Goal: Task Accomplishment & Management: Use online tool/utility

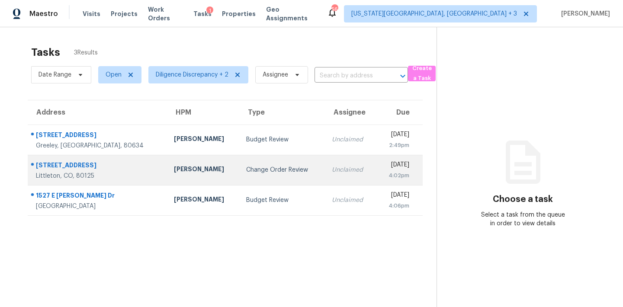
click at [275, 168] on div "Change Order Review" at bounding box center [282, 170] width 72 height 9
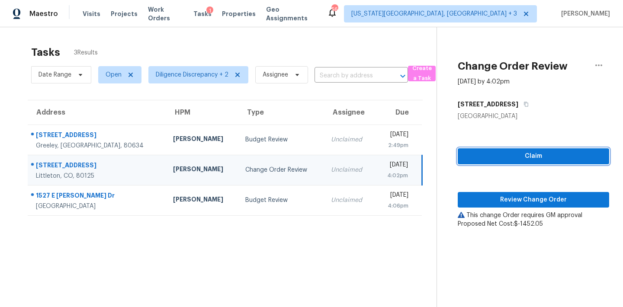
click at [524, 157] on span "Claim" at bounding box center [534, 156] width 138 height 11
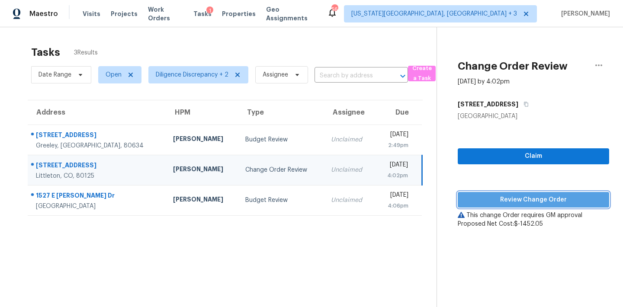
click at [522, 197] on span "Review Change Order" at bounding box center [534, 200] width 138 height 11
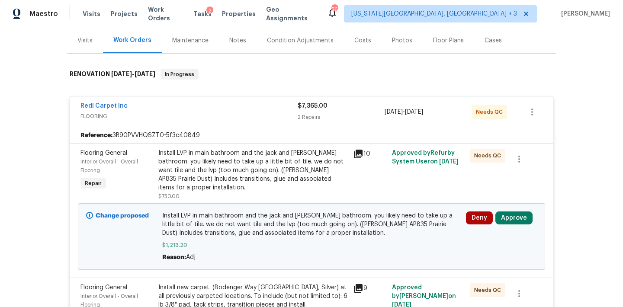
scroll to position [141, 0]
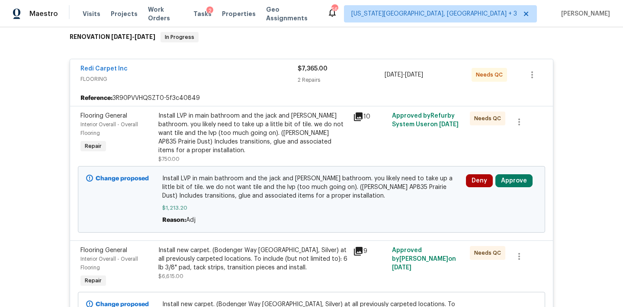
click at [518, 174] on button "Approve" at bounding box center [514, 180] width 37 height 13
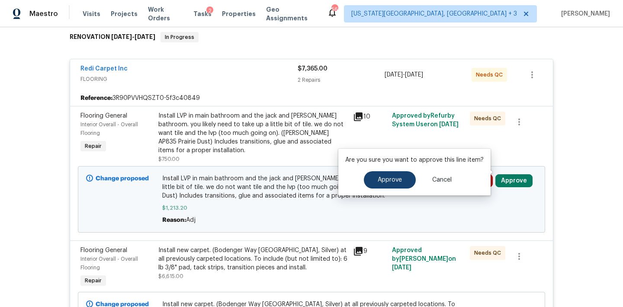
click at [392, 182] on span "Approve" at bounding box center [390, 180] width 24 height 6
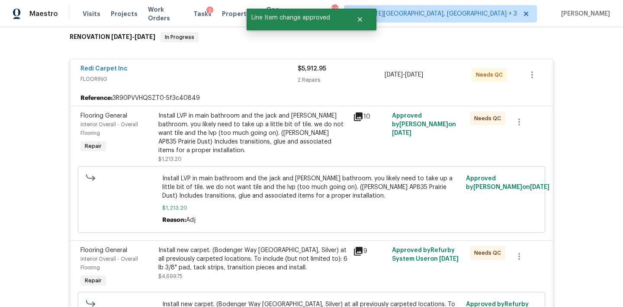
click at [312, 131] on div "Install LVP in main bathroom and the jack and jill bathroom. you likely need to…" at bounding box center [253, 133] width 190 height 43
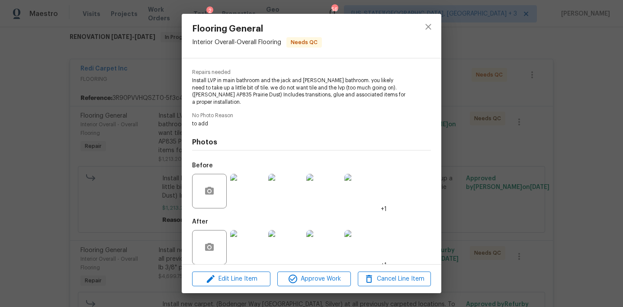
scroll to position [82, 0]
click at [246, 184] on img at bounding box center [247, 191] width 35 height 35
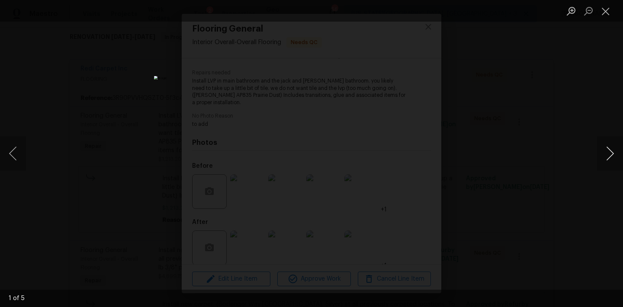
click at [615, 150] on button "Next image" at bounding box center [610, 153] width 26 height 35
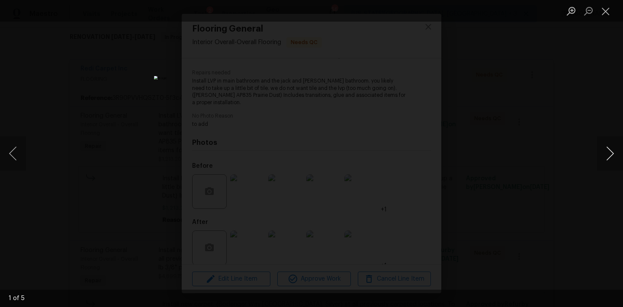
click at [615, 150] on button "Next image" at bounding box center [610, 153] width 26 height 35
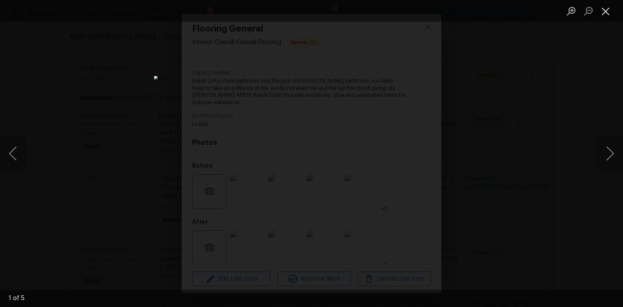
click at [606, 14] on button "Close lightbox" at bounding box center [605, 10] width 17 height 15
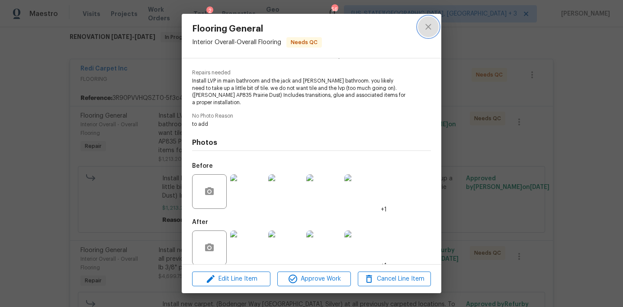
click at [430, 27] on icon "close" at bounding box center [428, 27] width 10 height 10
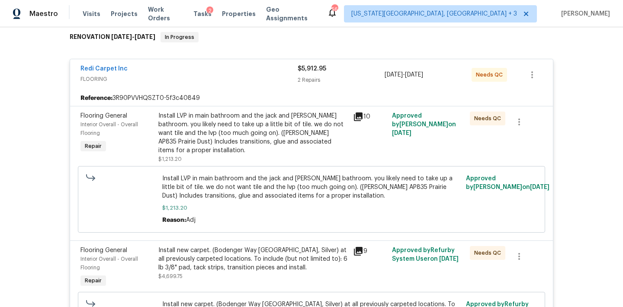
click at [131, 78] on span "FLOORING" at bounding box center [189, 79] width 217 height 9
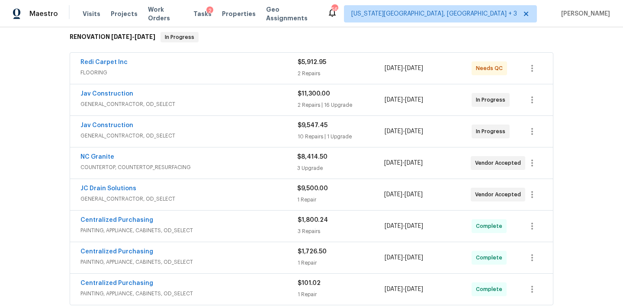
click at [144, 71] on span "FLOORING" at bounding box center [189, 72] width 217 height 9
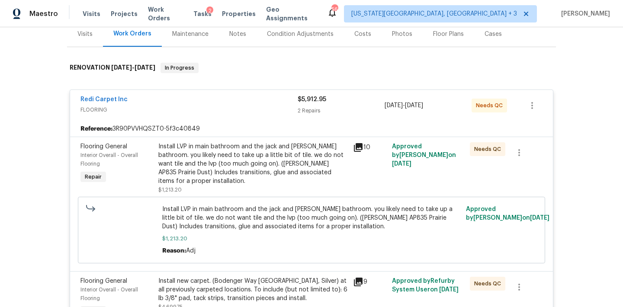
scroll to position [87, 0]
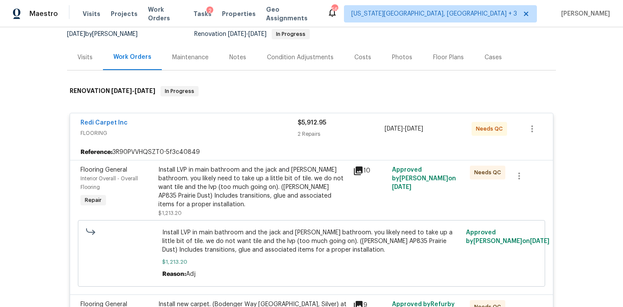
click at [259, 175] on div "Install LVP in main bathroom and the jack and jill bathroom. you likely need to…" at bounding box center [253, 187] width 190 height 43
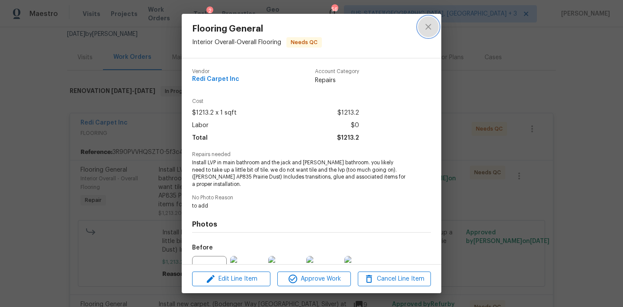
click at [427, 26] on icon "close" at bounding box center [428, 27] width 10 height 10
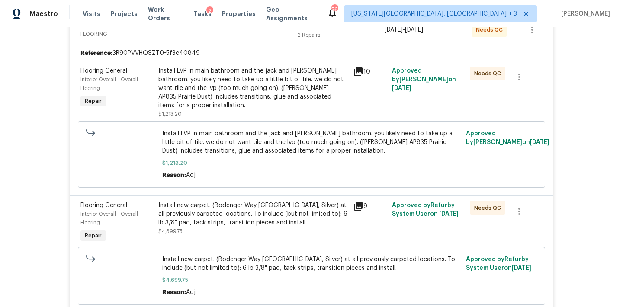
scroll to position [181, 0]
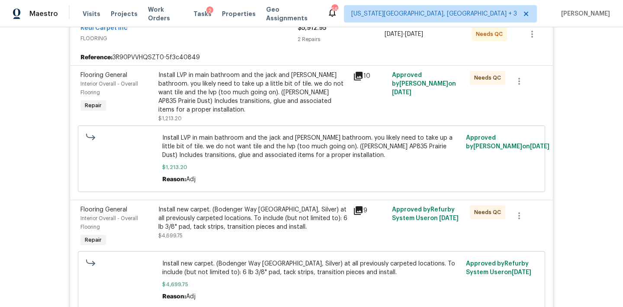
click at [280, 206] on div "Install new carpet. (Bodenger Way 945 Winter Ash, Silver) at all previously car…" at bounding box center [253, 219] width 190 height 26
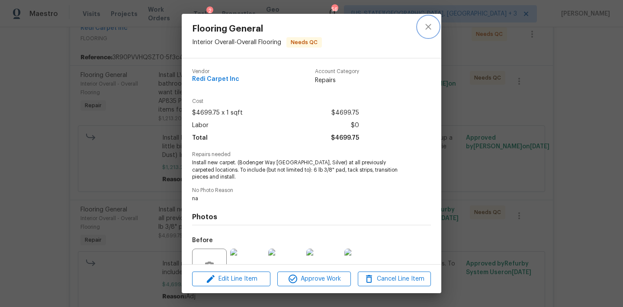
click at [426, 33] on button "close" at bounding box center [428, 26] width 21 height 21
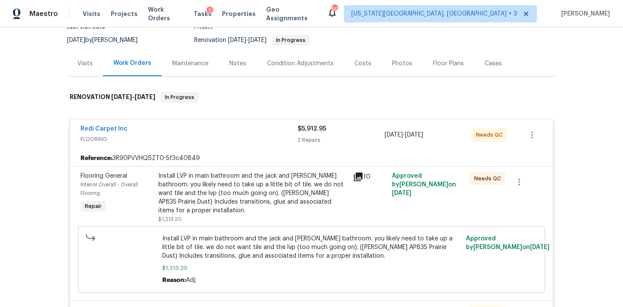
scroll to position [63, 0]
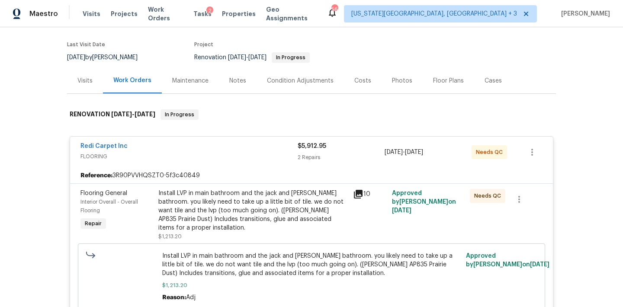
click at [244, 81] on div "Notes" at bounding box center [237, 81] width 17 height 9
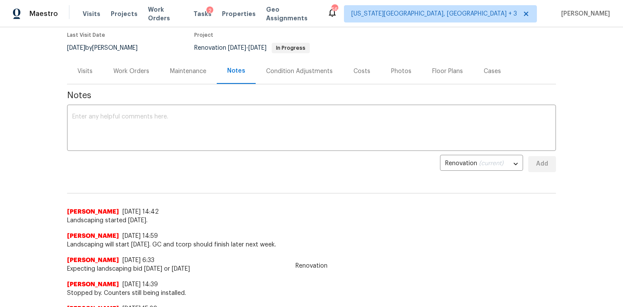
scroll to position [55, 0]
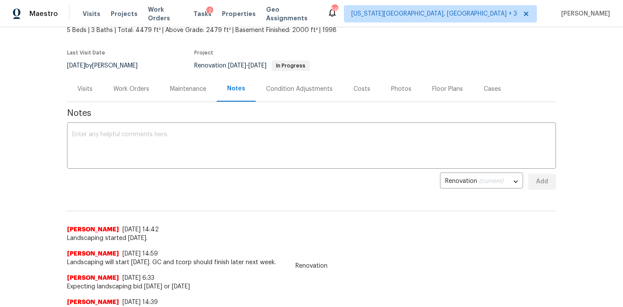
click at [126, 85] on div "Work Orders" at bounding box center [131, 89] width 36 height 9
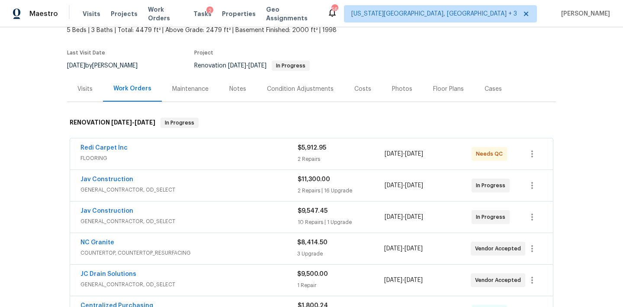
click at [142, 144] on div "Redi Carpet Inc" at bounding box center [189, 149] width 217 height 10
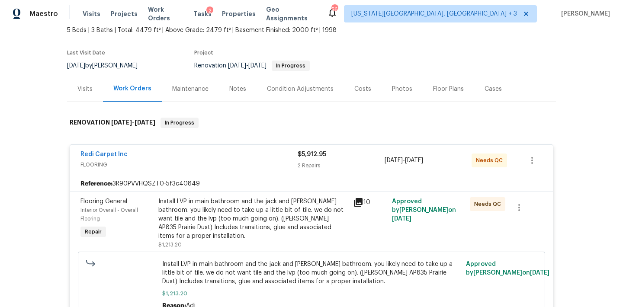
click at [207, 203] on div "Install LVP in main bathroom and the jack and jill bathroom. you likely need to…" at bounding box center [253, 218] width 190 height 43
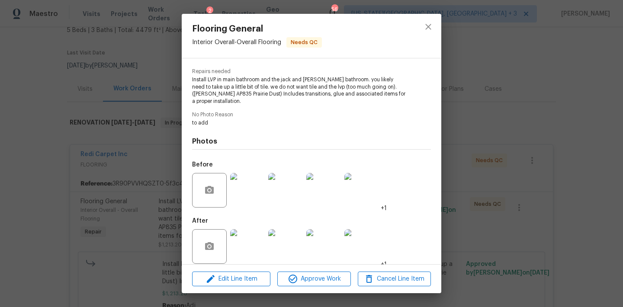
scroll to position [82, 0]
click at [424, 19] on button "close" at bounding box center [428, 26] width 21 height 21
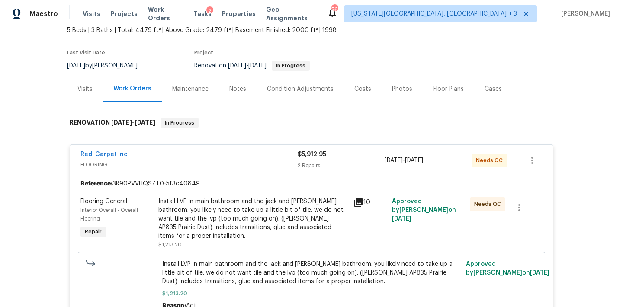
click at [113, 154] on link "Redi Carpet Inc" at bounding box center [104, 154] width 47 height 6
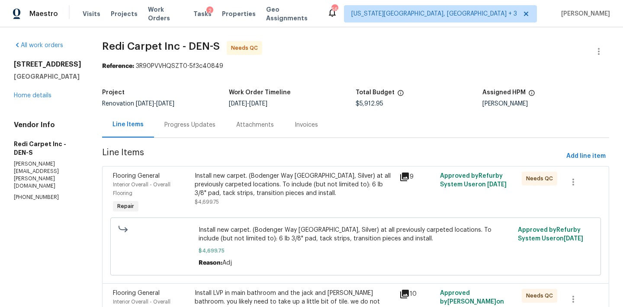
click at [207, 121] on div "Progress Updates" at bounding box center [189, 125] width 51 height 9
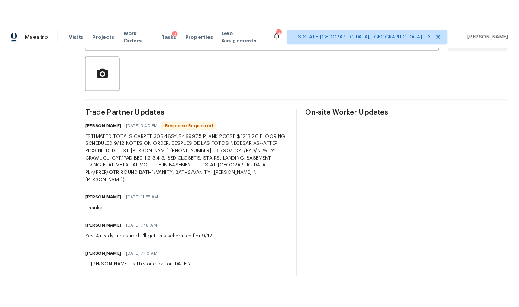
scroll to position [193, 0]
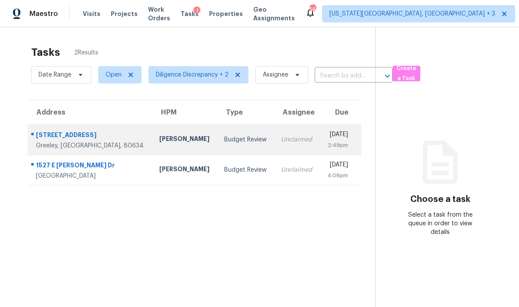
click at [224, 143] on div "Budget Review" at bounding box center [245, 139] width 43 height 9
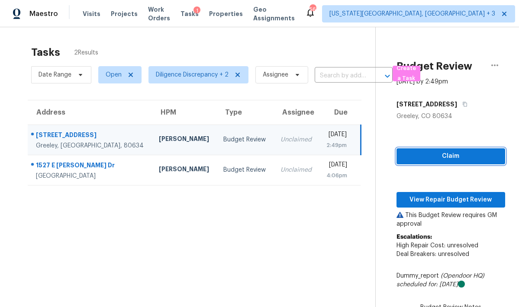
click at [454, 157] on span "Claim" at bounding box center [450, 156] width 95 height 11
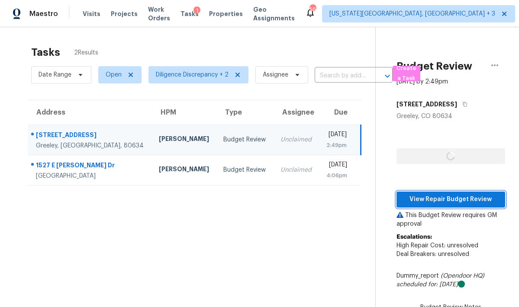
click at [434, 197] on span "View Repair Budget Review" at bounding box center [450, 199] width 95 height 11
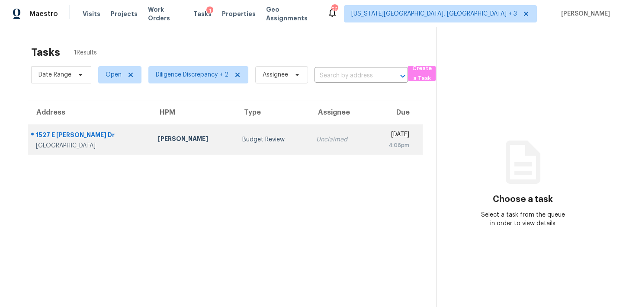
click at [279, 142] on td "Budget Review" at bounding box center [272, 140] width 74 height 30
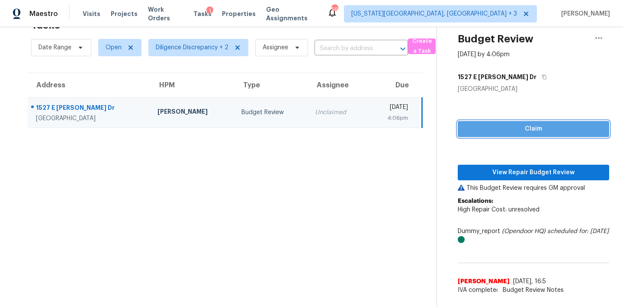
click at [517, 132] on span "Claim" at bounding box center [534, 129] width 138 height 11
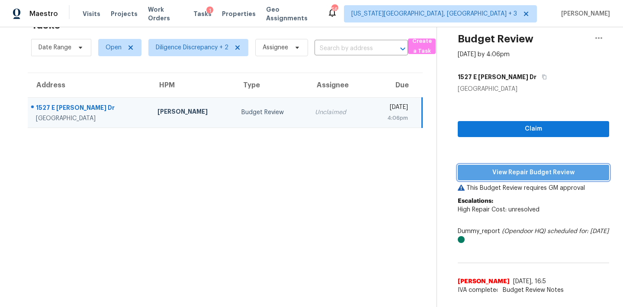
click at [517, 178] on button "View Repair Budget Review" at bounding box center [533, 173] width 151 height 16
